Goal: Information Seeking & Learning: Learn about a topic

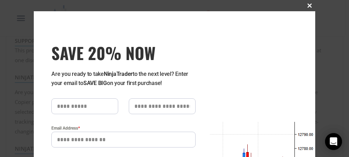
click at [310, 5] on span "SAVE 20% NOW popup" at bounding box center [309, 6] width 11 height 4
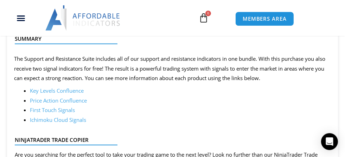
scroll to position [466, 0]
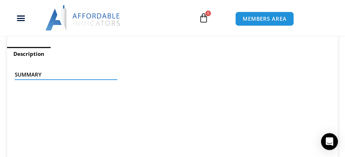
scroll to position [347, 0]
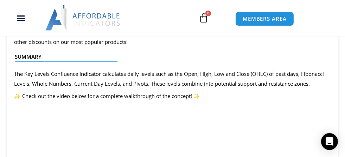
scroll to position [347, 0]
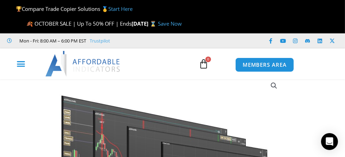
click at [24, 66] on icon "Menu Toggle" at bounding box center [21, 63] width 9 height 9
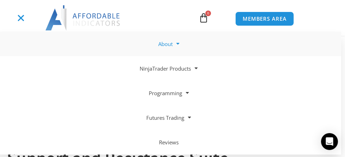
scroll to position [190, 0]
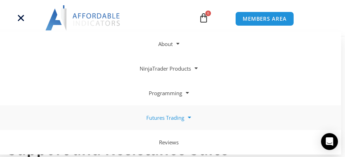
click at [189, 119] on span at bounding box center [187, 117] width 7 height 12
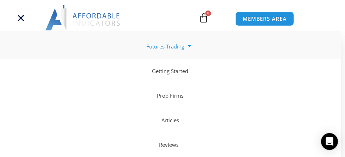
scroll to position [152, 0]
click at [186, 47] on span at bounding box center [187, 46] width 7 height 12
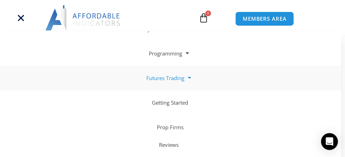
scroll to position [0, 0]
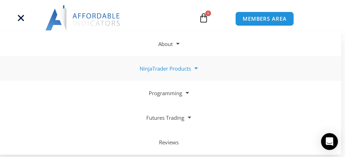
click at [195, 70] on span at bounding box center [194, 68] width 7 height 12
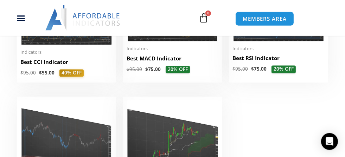
scroll to position [1414, 0]
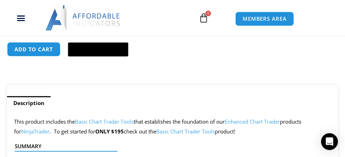
scroll to position [419, 0]
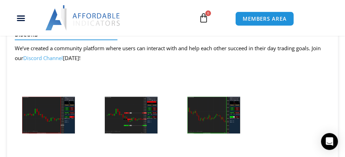
scroll to position [1449, 0]
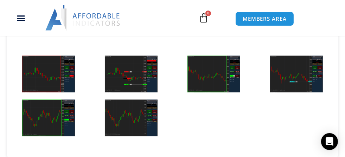
click at [48, 62] on img at bounding box center [48, 74] width 53 height 37
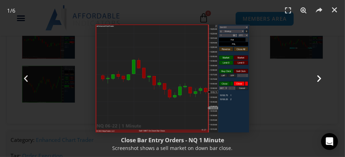
scroll to position [1487, 0]
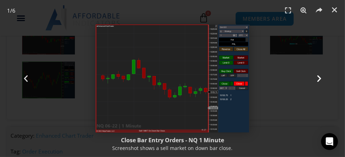
click at [320, 76] on icon "Next slide" at bounding box center [318, 78] width 9 height 9
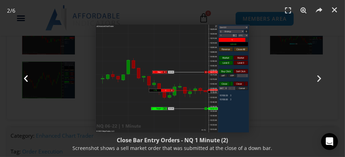
click at [29, 80] on icon "Previous slide" at bounding box center [25, 78] width 9 height 9
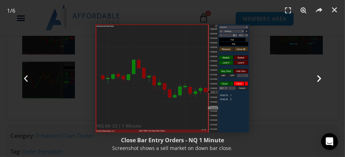
click at [320, 80] on icon "Next slide" at bounding box center [318, 78] width 9 height 9
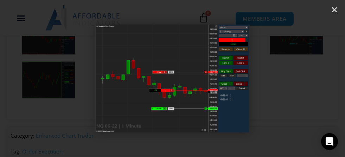
click at [320, 80] on icon "Next slide" at bounding box center [318, 78] width 9 height 9
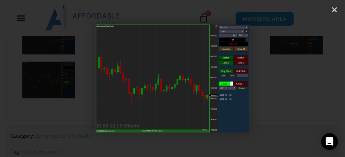
click at [320, 80] on icon "Next slide" at bounding box center [318, 78] width 9 height 9
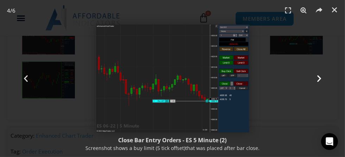
click at [320, 80] on icon "Next slide" at bounding box center [318, 78] width 9 height 9
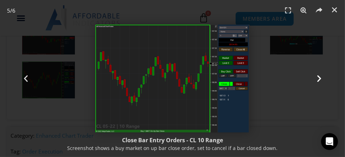
click at [323, 78] on icon "Next slide" at bounding box center [318, 78] width 9 height 9
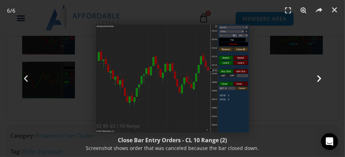
click at [322, 78] on icon "Next slide" at bounding box center [318, 78] width 9 height 9
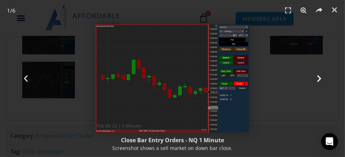
click at [322, 78] on icon "Next slide" at bounding box center [318, 78] width 9 height 9
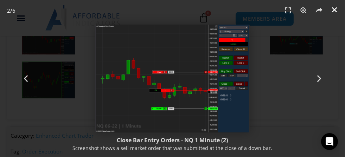
click at [335, 9] on icon "Close (Esc)" at bounding box center [334, 9] width 7 height 7
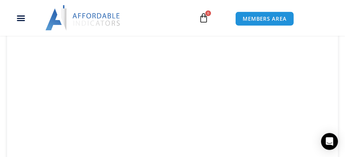
scroll to position [610, 0]
click at [316, 19] on div "MEMBERS AREA" at bounding box center [284, 18] width 107 height 16
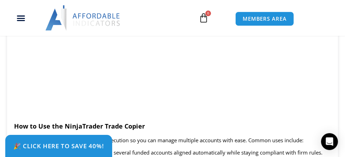
scroll to position [804, 0]
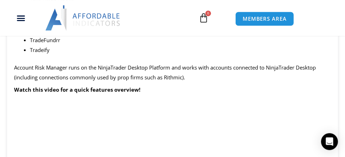
scroll to position [919, 0]
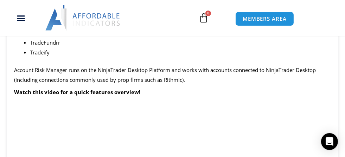
click at [91, 96] on b "Watch this video for a quick features overview!" at bounding box center [77, 92] width 126 height 7
click at [118, 96] on b "Watch this video for a quick features overview!" at bounding box center [77, 92] width 126 height 7
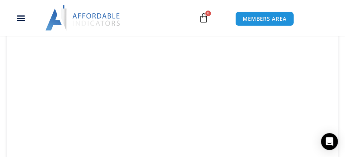
scroll to position [1109, 0]
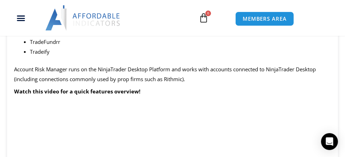
scroll to position [919, 0]
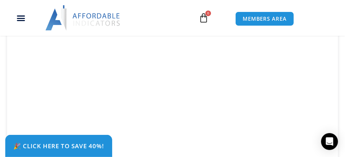
scroll to position [919, 0]
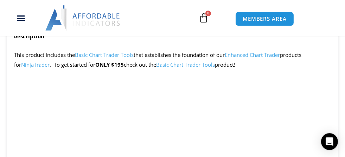
scroll to position [461, 0]
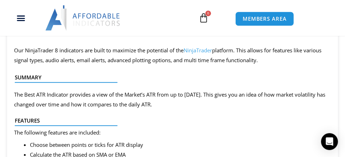
scroll to position [418, 0]
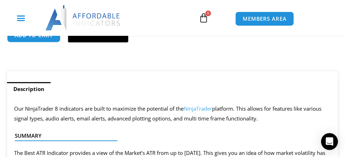
click at [25, 21] on icon "Menu Toggle" at bounding box center [21, 18] width 9 height 9
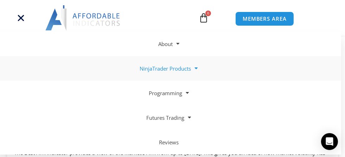
click at [197, 68] on span at bounding box center [194, 68] width 7 height 12
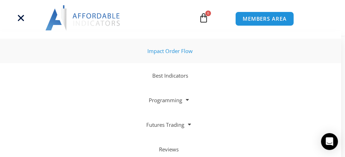
scroll to position [145, 0]
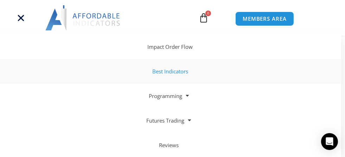
click at [177, 74] on link "Best Indicators" at bounding box center [168, 71] width 345 height 25
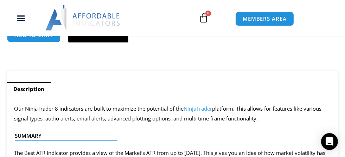
scroll to position [94, 0]
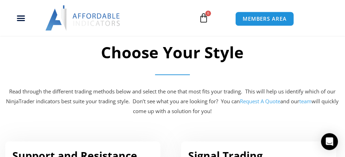
scroll to position [347, 0]
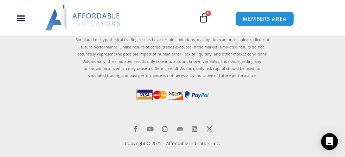
scroll to position [2379, 0]
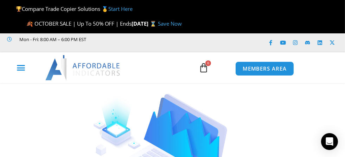
click at [20, 65] on icon "Menu Toggle" at bounding box center [21, 67] width 9 height 9
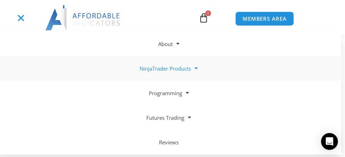
scroll to position [267, 0]
click at [188, 118] on span at bounding box center [187, 117] width 7 height 12
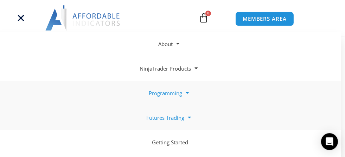
scroll to position [343, 0]
click at [195, 69] on span at bounding box center [194, 68] width 7 height 12
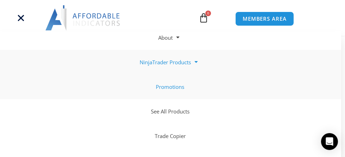
scroll to position [0, 0]
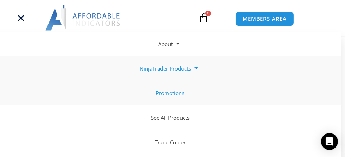
click at [178, 93] on link "Promotions" at bounding box center [168, 93] width 345 height 25
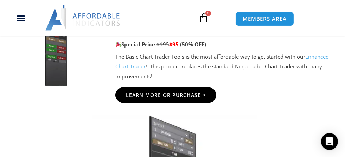
scroll to position [957, 0]
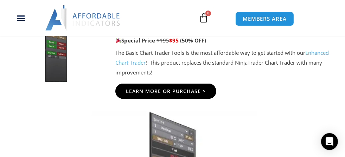
click at [153, 64] on link "Enhanced Chart Trader" at bounding box center [221, 57] width 213 height 17
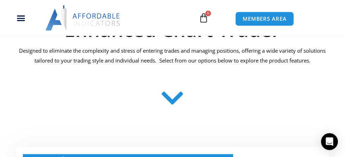
scroll to position [267, 0]
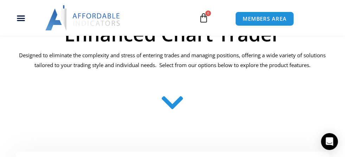
click at [174, 106] on icon at bounding box center [172, 103] width 25 height 25
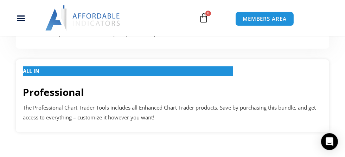
scroll to position [610, 0]
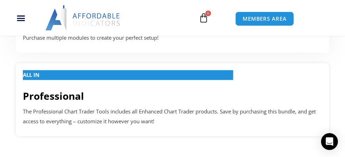
click at [43, 76] on p "ALL IN" at bounding box center [128, 75] width 210 height 10
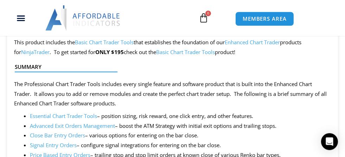
scroll to position [499, 0]
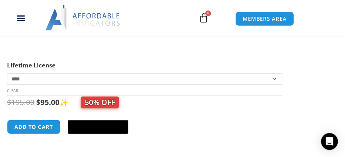
scroll to position [347, 0]
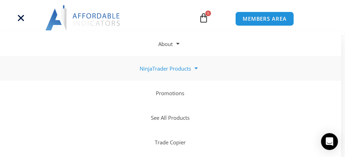
scroll to position [152, 0]
click at [179, 117] on link "See All Products" at bounding box center [168, 117] width 345 height 25
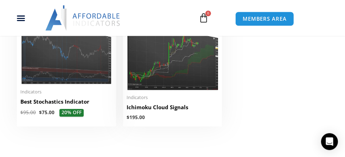
scroll to position [1414, 0]
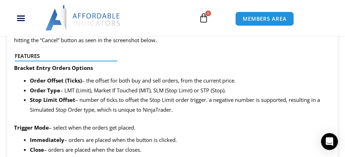
scroll to position [767, 0]
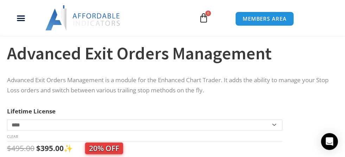
scroll to position [347, 0]
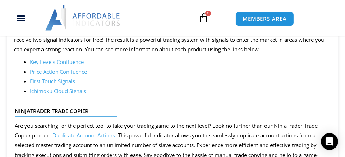
scroll to position [499, 0]
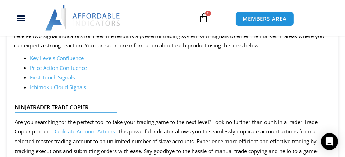
click at [63, 78] on link "First Touch Signals" at bounding box center [52, 77] width 45 height 7
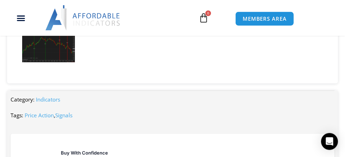
scroll to position [995, 0]
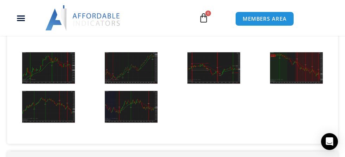
click at [153, 109] on img at bounding box center [131, 107] width 53 height 32
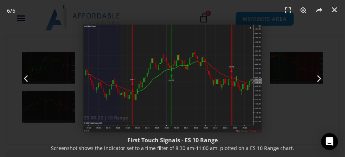
click at [281, 135] on footer "First Touch Signals - ES 10 Range Screenshot shows the indicator set to a time …" at bounding box center [172, 144] width 345 height 26
click at [65, 53] on div "6 / 6" at bounding box center [173, 79] width 296 height 108
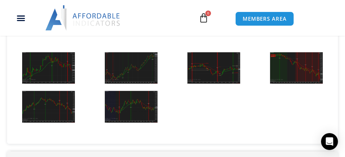
click at [62, 83] on img at bounding box center [48, 68] width 53 height 32
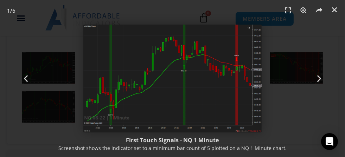
click at [55, 40] on div "1 / 6" at bounding box center [173, 79] width 296 height 108
